Goal: Task Accomplishment & Management: Manage account settings

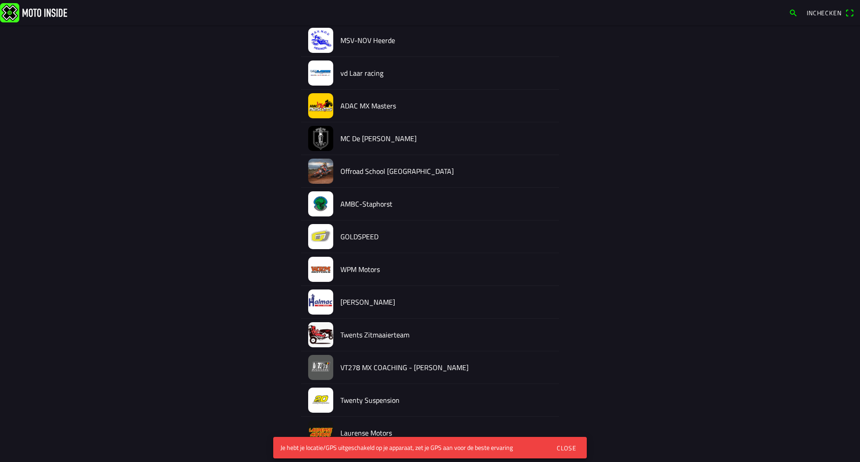
scroll to position [783, 0]
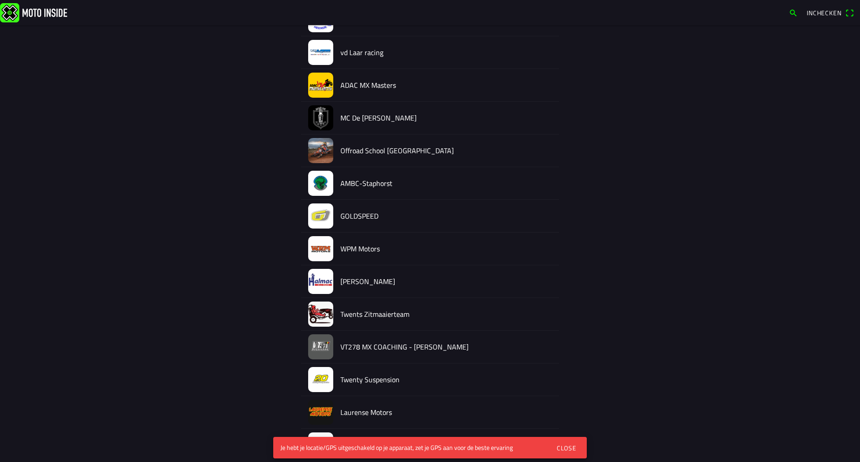
click at [320, 281] on img at bounding box center [320, 281] width 25 height 25
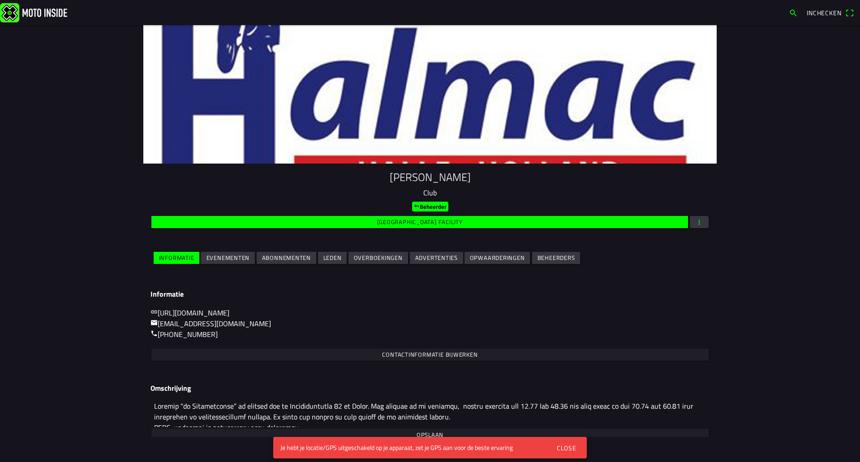
click at [567, 450] on div "Close" at bounding box center [567, 447] width 20 height 9
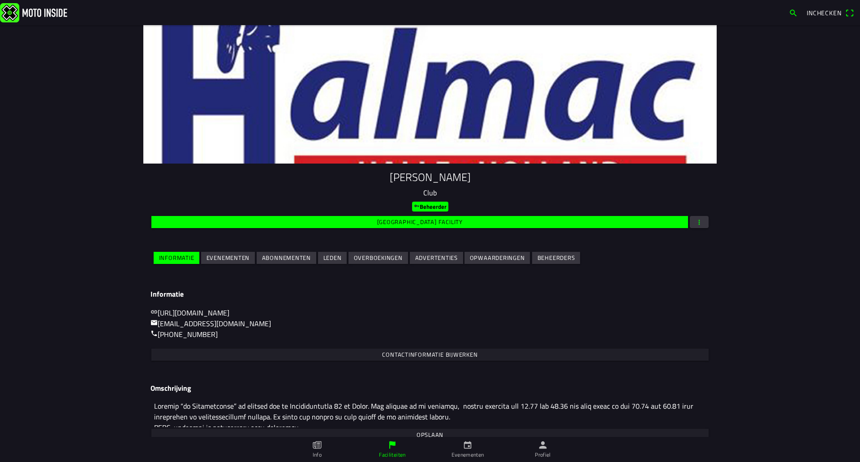
click at [0, 0] on slot "Evenementen" at bounding box center [0, 0] width 0 height 0
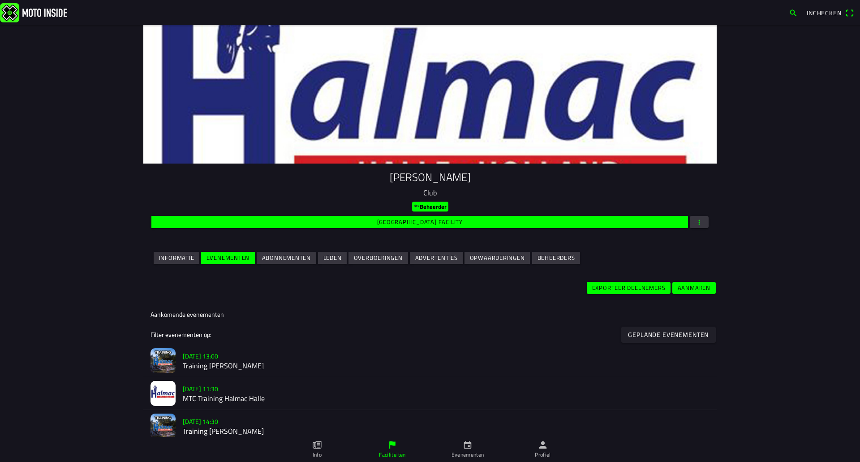
click at [368, 357] on h3 "za [DATE] - 13:00" at bounding box center [446, 355] width 527 height 9
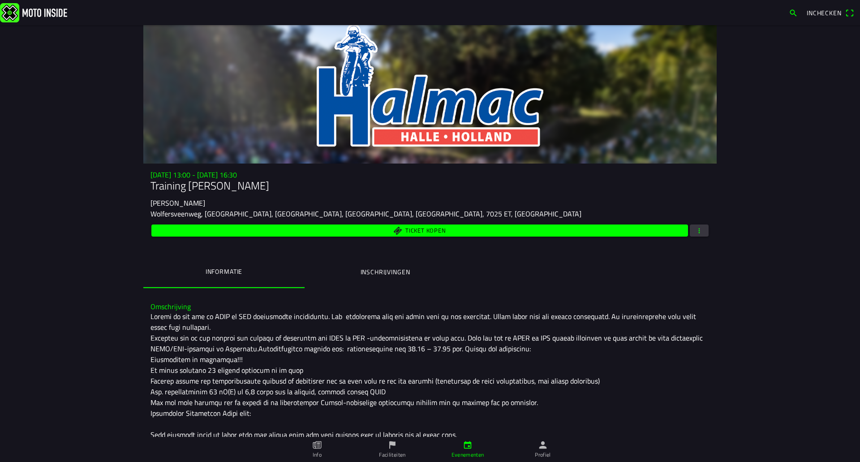
click at [707, 229] on div "za 23 aug. - 13:00 - za 23 aug. - 16:30 Training Halmac Halle Halmac Halle Wolf…" at bounding box center [429, 205] width 573 height 68
click at [702, 231] on button "button" at bounding box center [699, 230] width 19 height 12
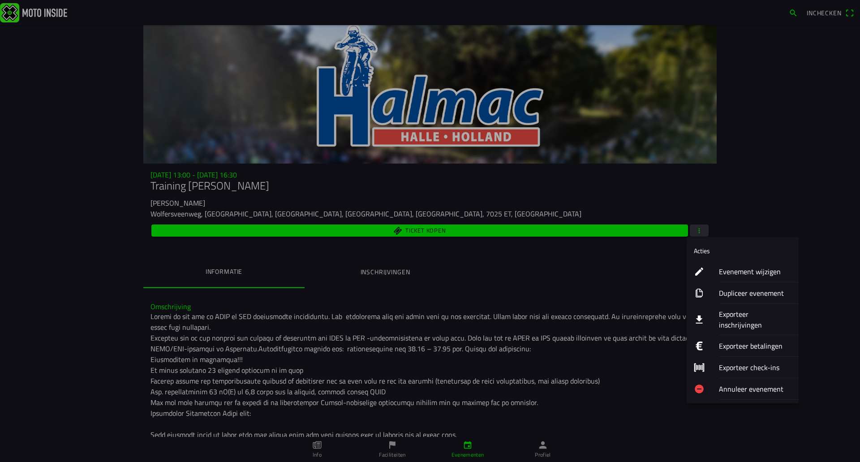
click at [736, 316] on ion-label "Exporteer inschrijvingen" at bounding box center [755, 319] width 73 height 21
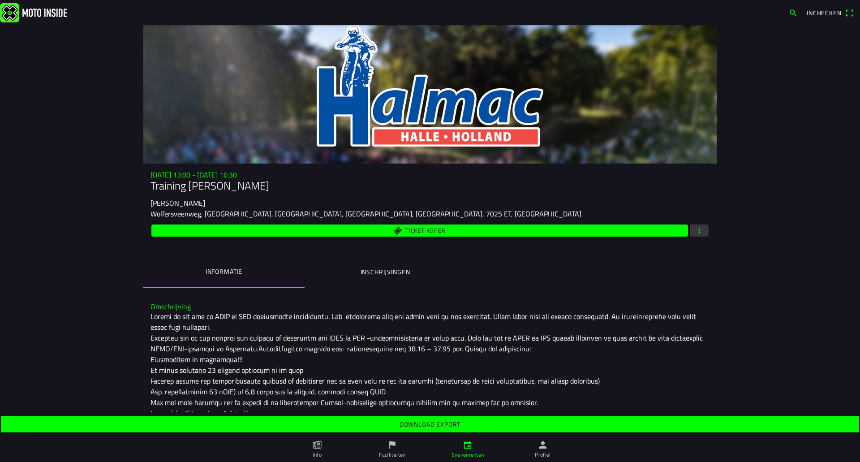
click at [697, 230] on span "button" at bounding box center [699, 230] width 8 height 12
click at [522, 305] on ion-backdrop at bounding box center [430, 231] width 860 height 462
click at [690, 231] on button "button" at bounding box center [699, 230] width 19 height 12
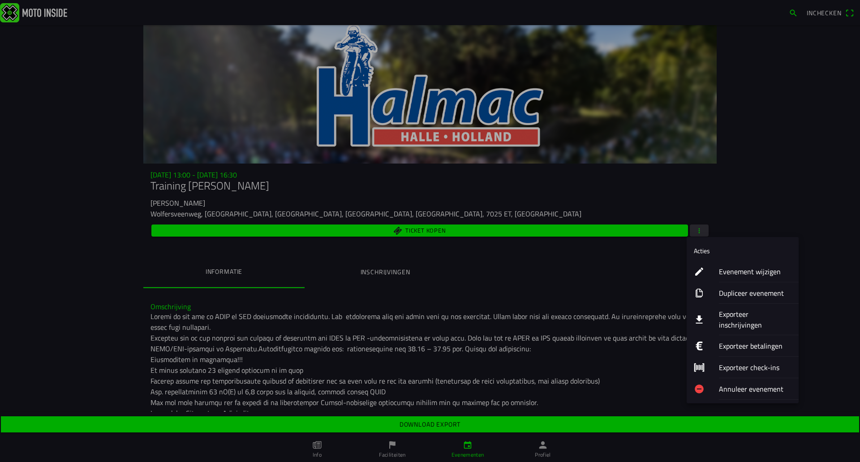
click at [740, 263] on div "Evenement wijzigen" at bounding box center [755, 271] width 73 height 21
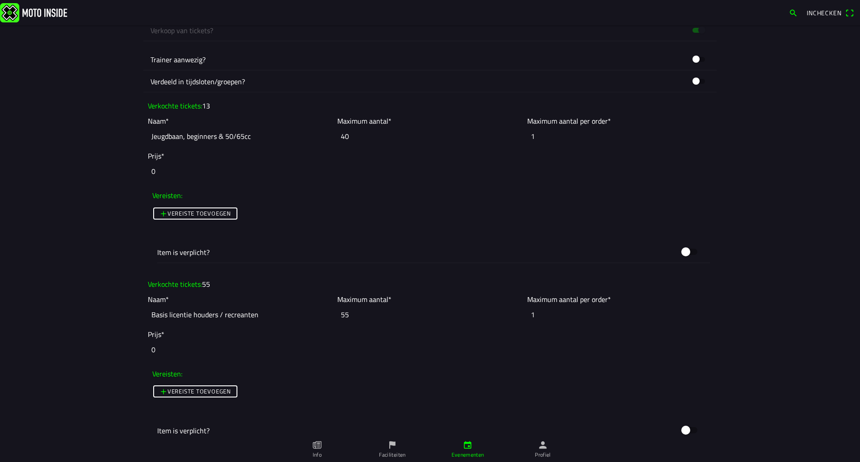
scroll to position [711, 0]
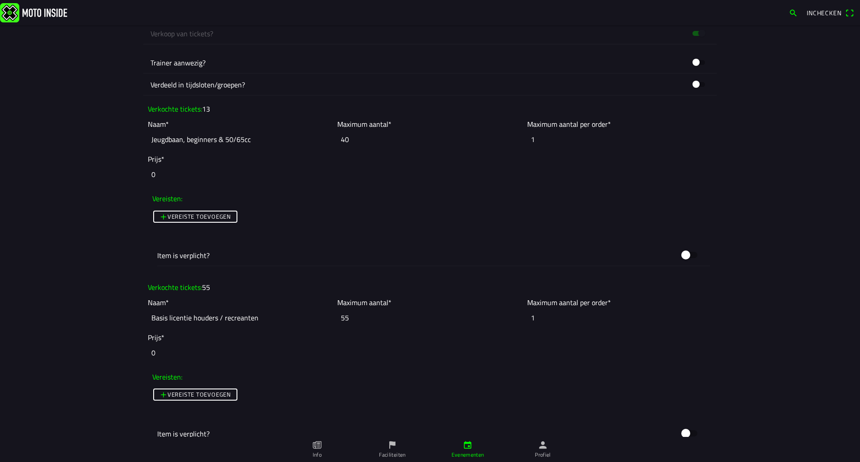
drag, startPoint x: 351, startPoint y: 143, endPoint x: 333, endPoint y: 144, distance: 17.5
click at [335, 144] on ion-col "Maximum aantal* 40" at bounding box center [429, 133] width 189 height 35
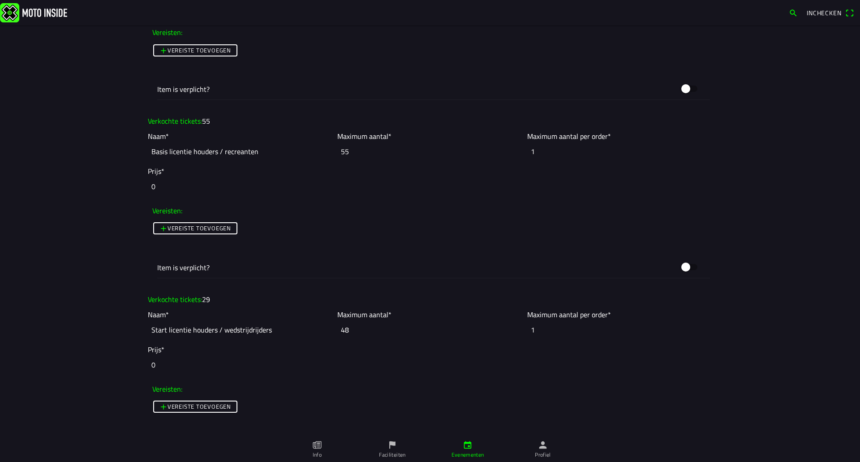
scroll to position [865, 0]
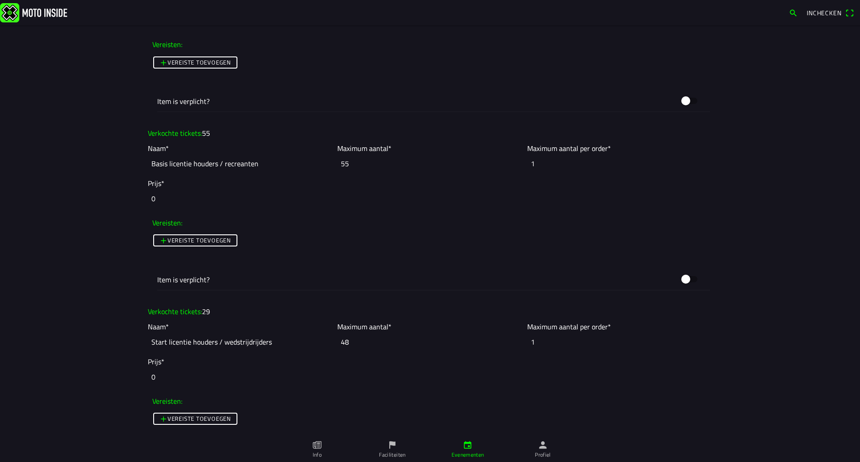
type input "13"
drag, startPoint x: 366, startPoint y: 344, endPoint x: 285, endPoint y: 329, distance: 81.9
click at [0, 0] on slot "Naam* Start licentie houders / wedstrijdrijders Maximum aantal* 48 Maximum aant…" at bounding box center [0, 0] width 0 height 0
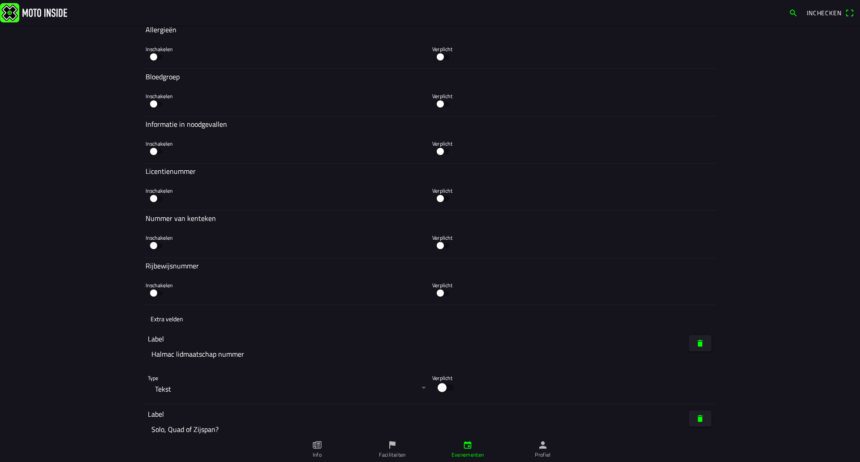
scroll to position [2393, 0]
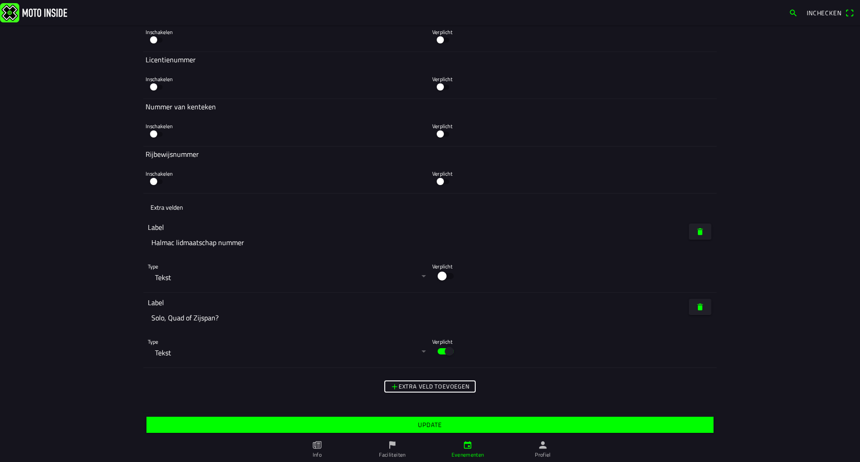
type input "29"
click at [554, 421] on span "Update" at bounding box center [429, 425] width 553 height 16
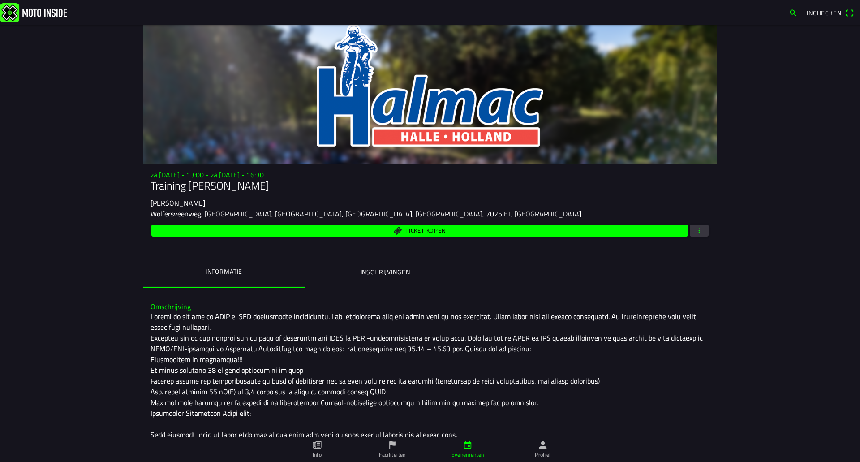
click at [395, 449] on icon "flag" at bounding box center [392, 445] width 10 height 10
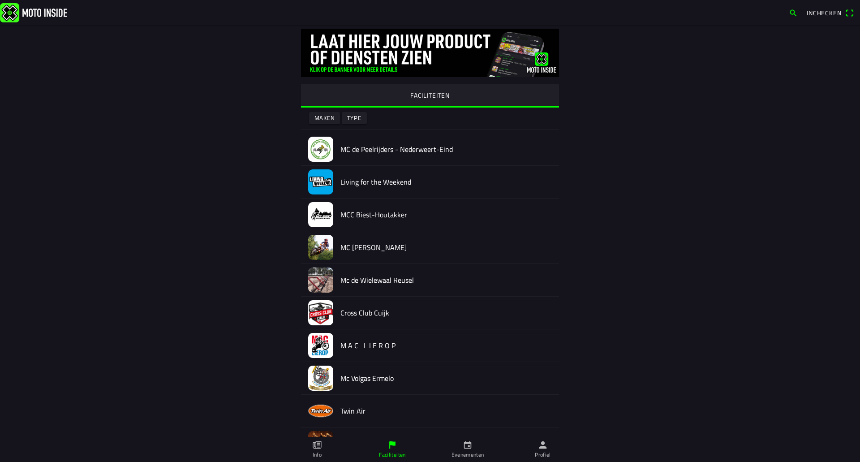
click at [554, 458] on link "Profiel" at bounding box center [542, 449] width 75 height 25
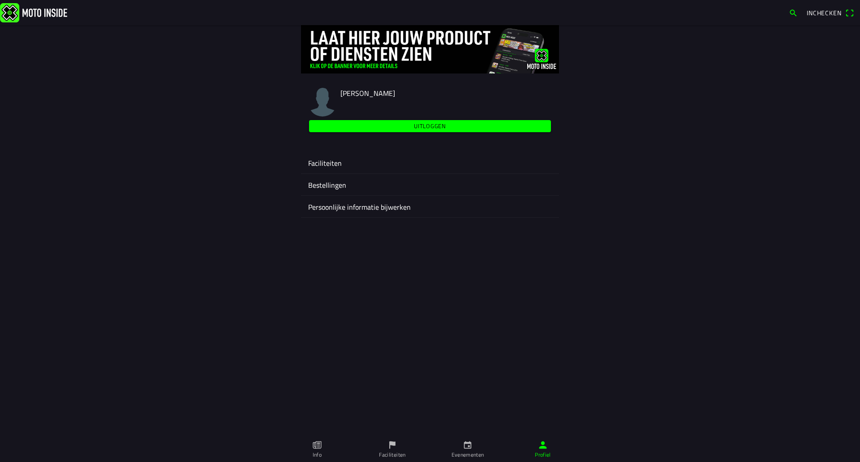
click at [350, 172] on div "Faciliteiten" at bounding box center [430, 162] width 244 height 21
click at [333, 169] on div "Faciliteiten" at bounding box center [430, 162] width 244 height 21
drag, startPoint x: 503, startPoint y: 372, endPoint x: 329, endPoint y: 173, distance: 263.5
click at [329, 173] on button "Faciliteiten" at bounding box center [430, 163] width 258 height 22
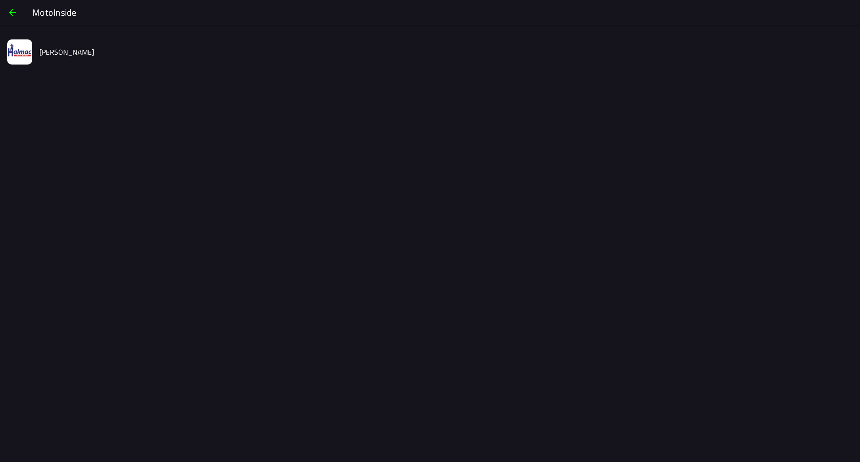
click at [64, 66] on div "[PERSON_NAME]" at bounding box center [445, 52] width 813 height 32
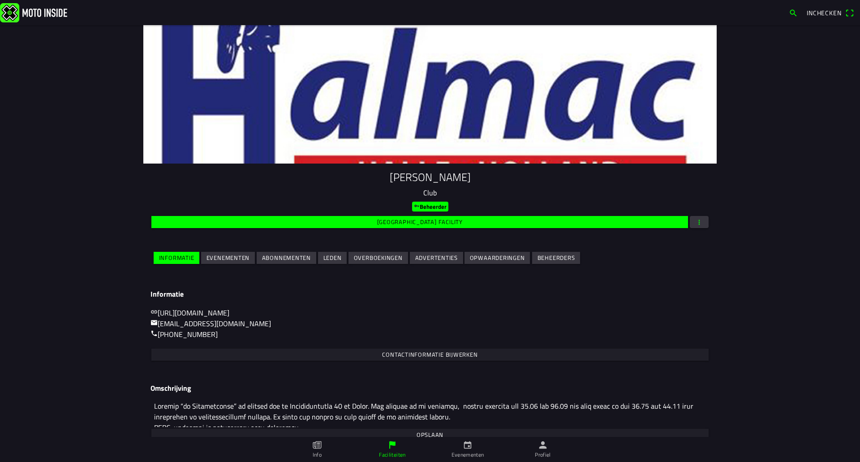
click at [230, 264] on span "Evenementen" at bounding box center [227, 258] width 43 height 12
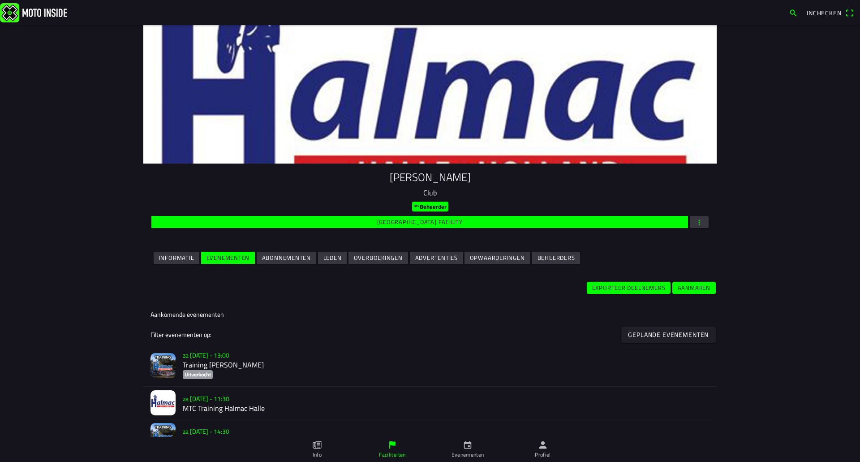
click at [243, 376] on ion-label "za [DATE] - 13:00 Training Halmac Halle Uitverkocht" at bounding box center [446, 365] width 527 height 32
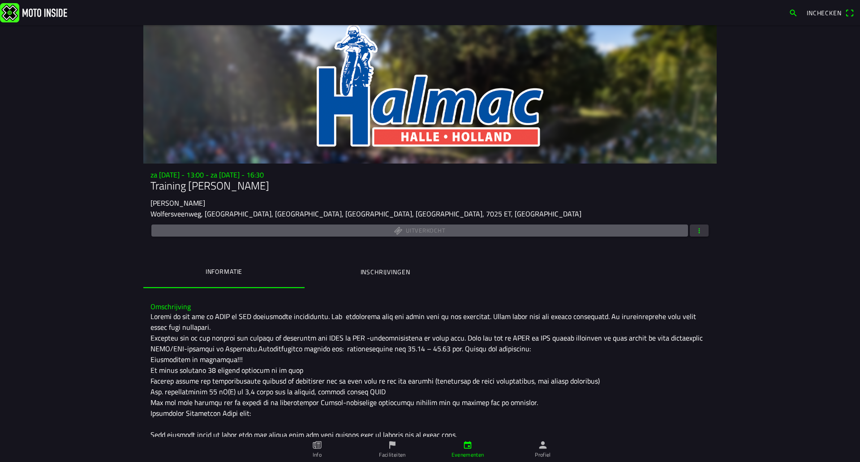
click at [696, 233] on span "button" at bounding box center [699, 230] width 8 height 12
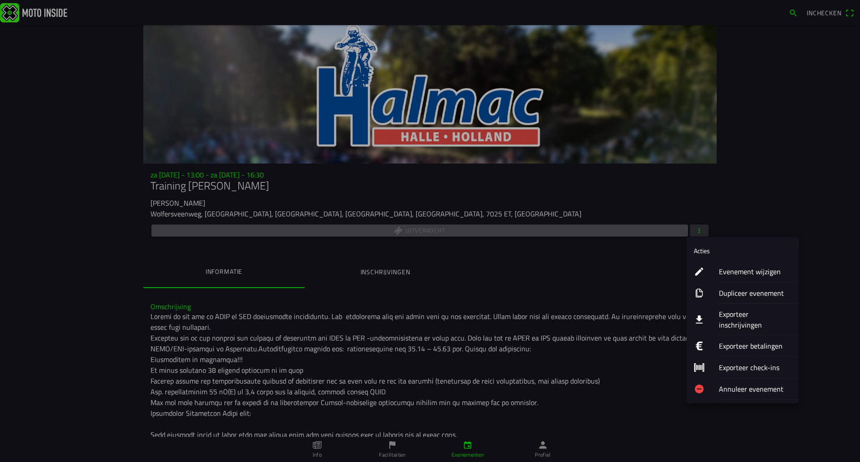
click at [730, 313] on ion-label "Exporteer inschrijvingen" at bounding box center [755, 319] width 73 height 21
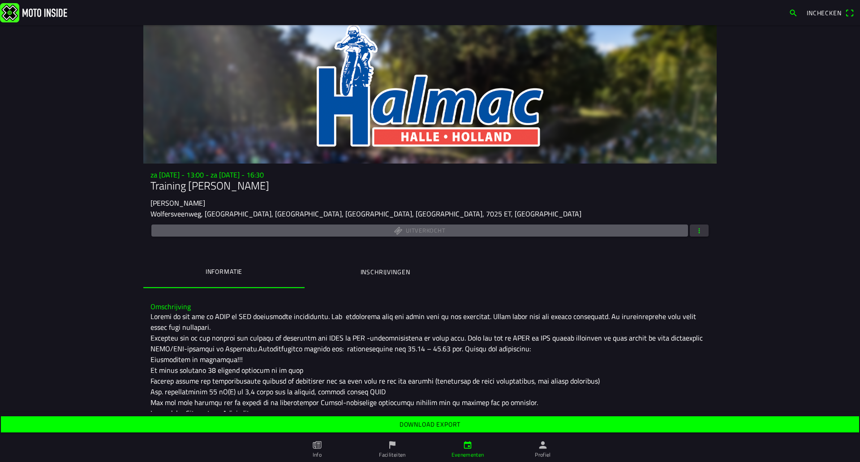
click at [0, 0] on slot "Download export" at bounding box center [0, 0] width 0 height 0
